Goal: Task Accomplishment & Management: Use online tool/utility

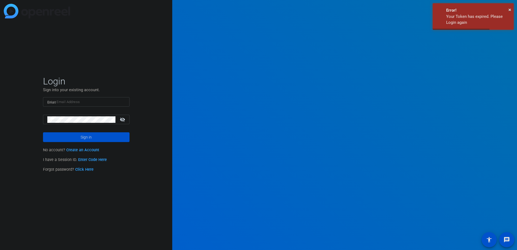
click at [97, 99] on input "Email" at bounding box center [86, 102] width 78 height 6
type input "[EMAIL_ADDRESS][DOMAIN_NAME]"
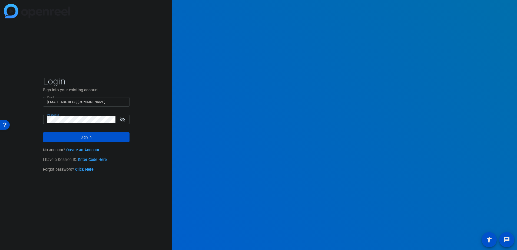
click at [43, 132] on button "Sign in" at bounding box center [86, 137] width 87 height 10
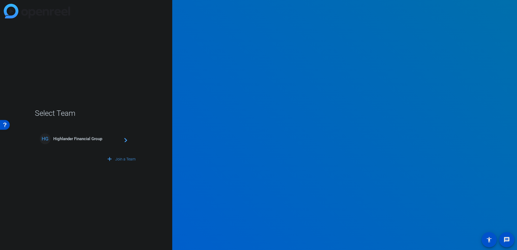
click at [93, 143] on div "HG Highlander Financial Group navigate_next" at bounding box center [86, 138] width 93 height 11
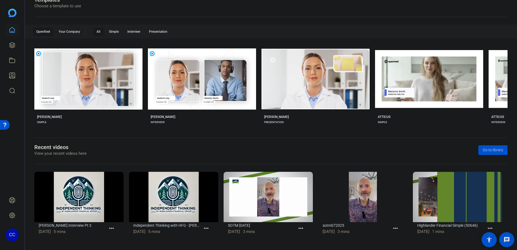
scroll to position [70, 0]
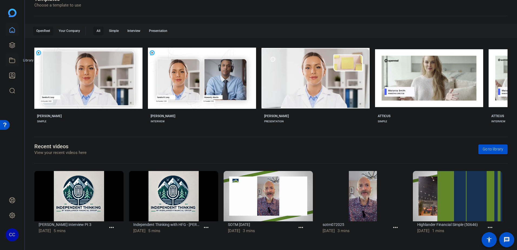
click at [13, 62] on icon at bounding box center [12, 60] width 6 height 6
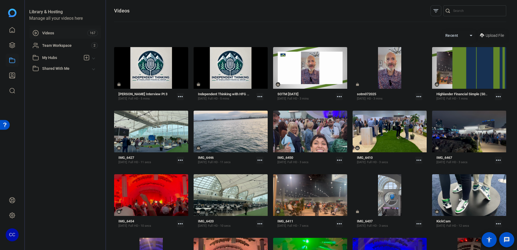
click at [486, 35] on span "Upload File" at bounding box center [495, 36] width 18 height 6
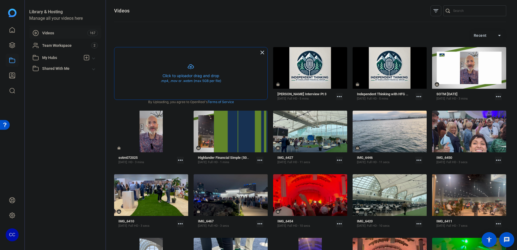
click at [197, 70] on button "button" at bounding box center [190, 73] width 153 height 52
